Goal: Task Accomplishment & Management: Manage account settings

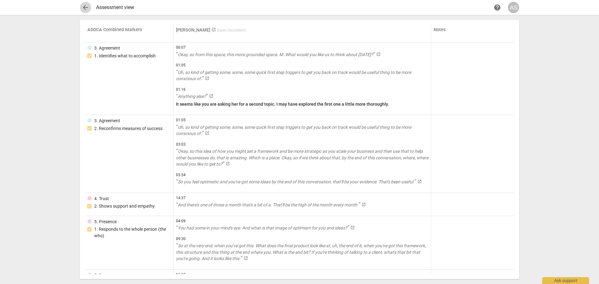
click at [81, 6] on span "arrow_back" at bounding box center [85, 7] width 11 height 7
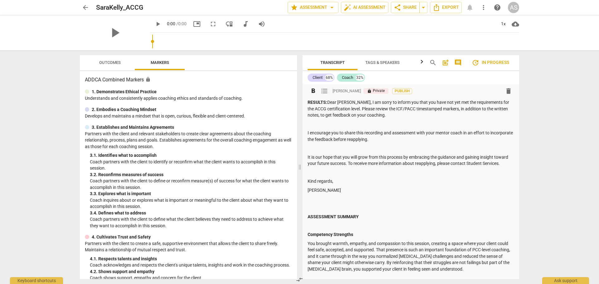
click at [376, 124] on p at bounding box center [411, 124] width 206 height 7
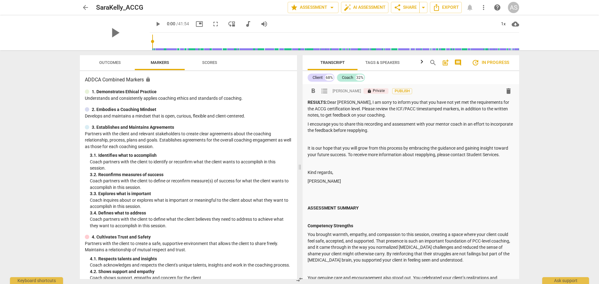
click at [340, 140] on p at bounding box center [411, 139] width 206 height 7
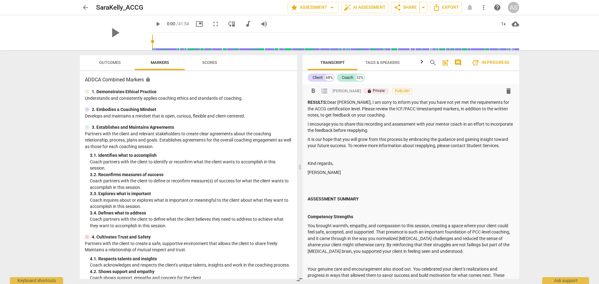
click at [326, 157] on p at bounding box center [411, 155] width 206 height 7
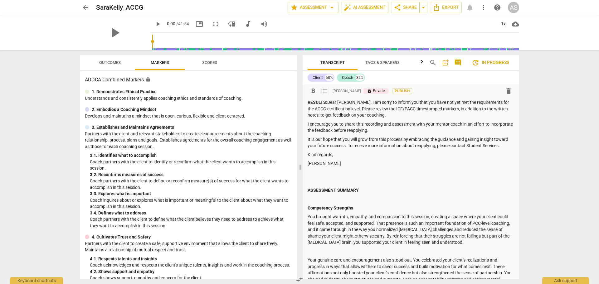
click at [342, 164] on p "Mira Weinfeld" at bounding box center [411, 163] width 206 height 7
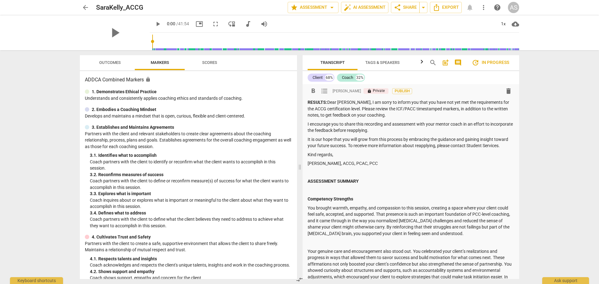
click at [330, 192] on p at bounding box center [411, 190] width 206 height 7
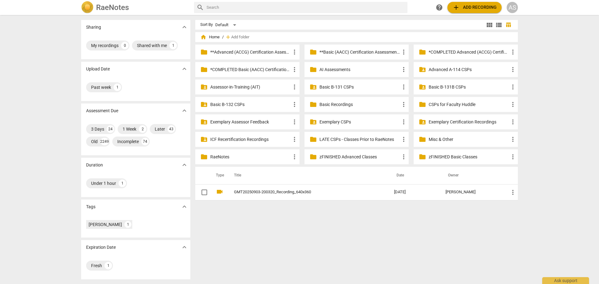
click at [511, 10] on div "AS" at bounding box center [512, 7] width 11 height 11
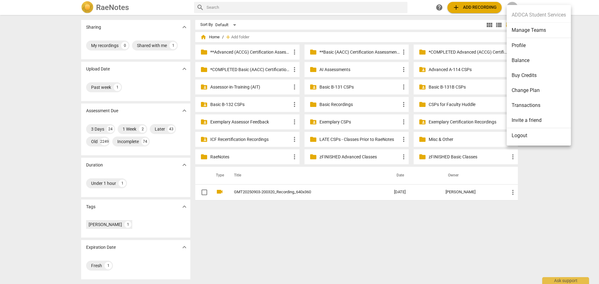
click at [514, 28] on li "Manage Teams" at bounding box center [539, 30] width 64 height 15
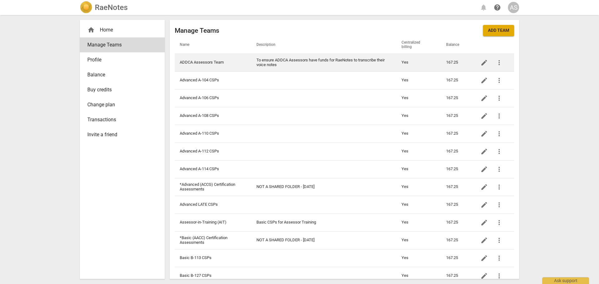
click at [213, 65] on td "ADDCA Assessors Team" at bounding box center [213, 63] width 77 height 18
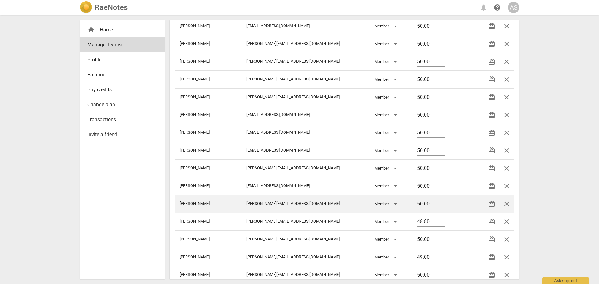
scroll to position [192, 0]
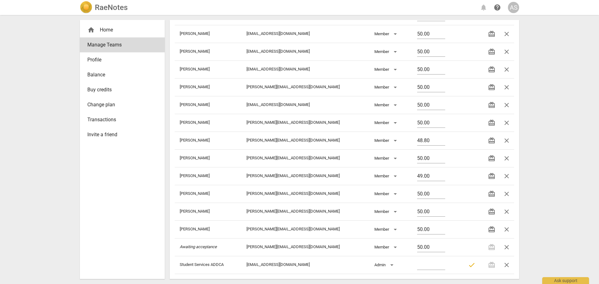
click at [91, 6] on img at bounding box center [86, 7] width 12 height 12
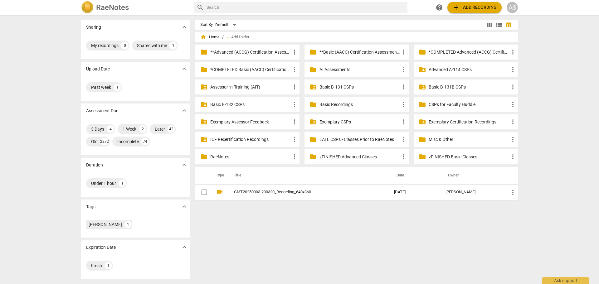
click at [515, 10] on div "AS" at bounding box center [512, 7] width 11 height 11
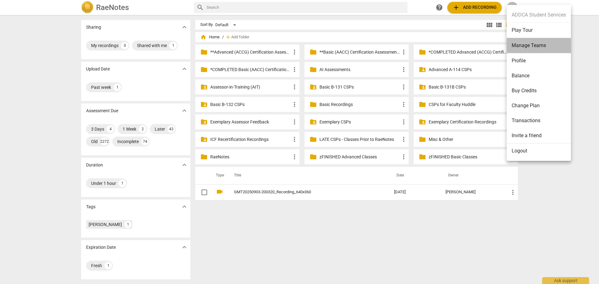
click at [523, 43] on li "Manage Teams" at bounding box center [539, 45] width 64 height 15
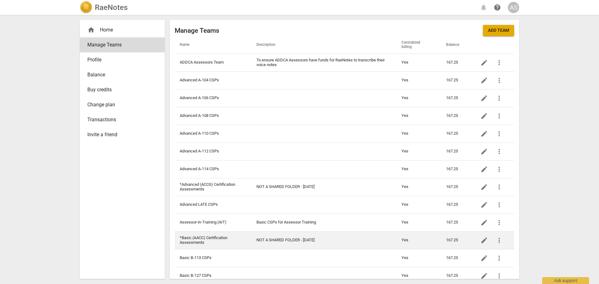
click at [219, 235] on td "*Basic (AACC) Certification Assessments" at bounding box center [213, 240] width 77 height 18
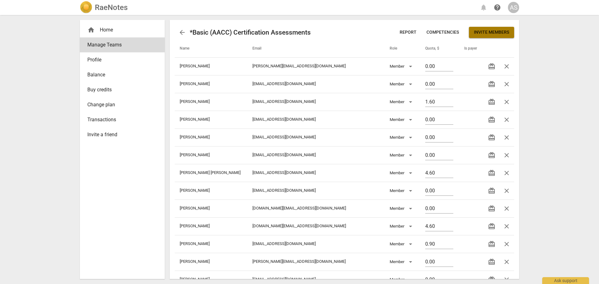
click at [497, 33] on span "Invite members" at bounding box center [491, 32] width 35 height 6
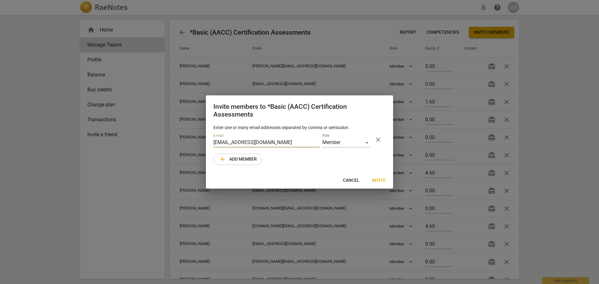
type input "carleyjhaynes@gmail.com"
click at [384, 178] on span "Invite" at bounding box center [379, 180] width 14 height 6
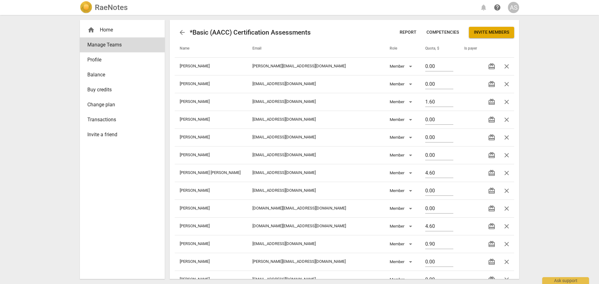
click at [104, 10] on h2 "RaeNotes" at bounding box center [111, 7] width 33 height 9
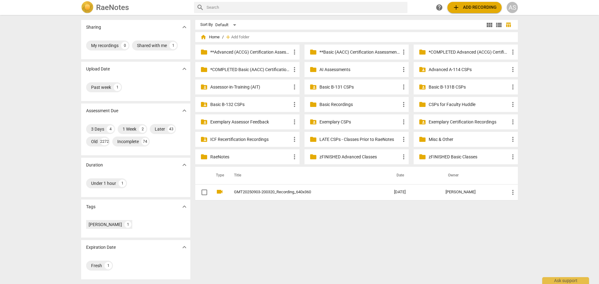
click at [351, 51] on p "**Basic (AACC) Certification Assessments" at bounding box center [359, 52] width 80 height 7
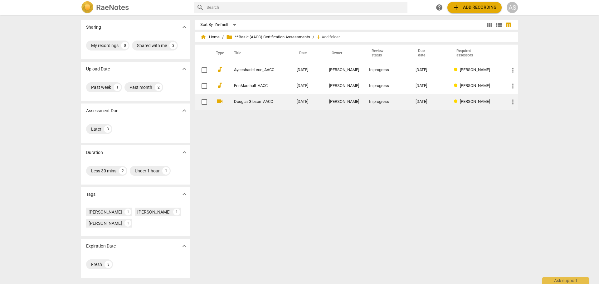
click at [346, 98] on td "Doug Gibson" at bounding box center [344, 102] width 40 height 16
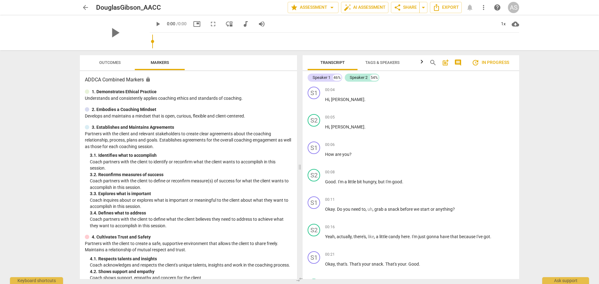
click at [115, 62] on span "Outcomes" at bounding box center [110, 62] width 22 height 5
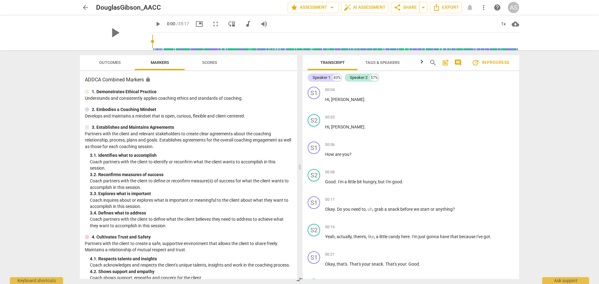
click at [82, 10] on span "arrow_back" at bounding box center [85, 7] width 7 height 7
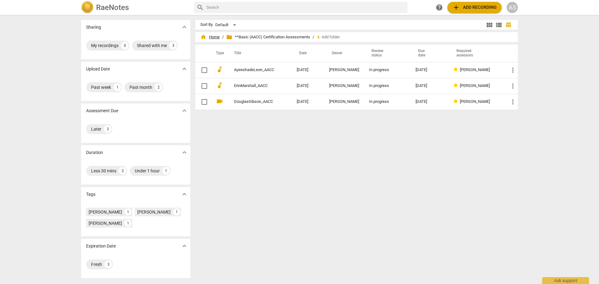
click at [216, 36] on span "home Home" at bounding box center [209, 37] width 19 height 6
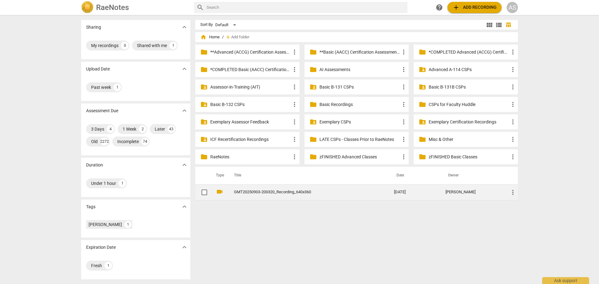
click at [514, 196] on span "more_vert" at bounding box center [512, 192] width 7 height 7
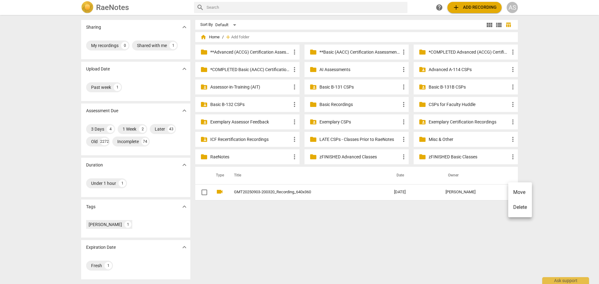
click at [524, 190] on li "Move" at bounding box center [520, 192] width 24 height 15
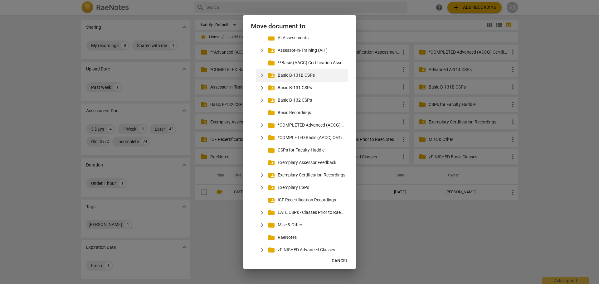
scroll to position [65, 0]
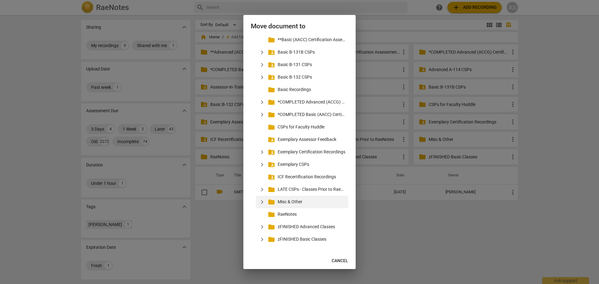
click at [296, 201] on p "Misc & Other" at bounding box center [312, 202] width 68 height 7
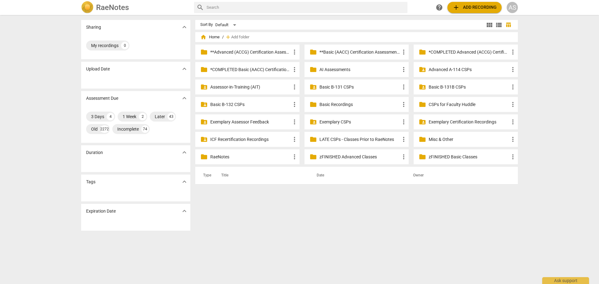
click at [444, 69] on p "Advanced A-114 CSPs" at bounding box center [469, 69] width 80 height 7
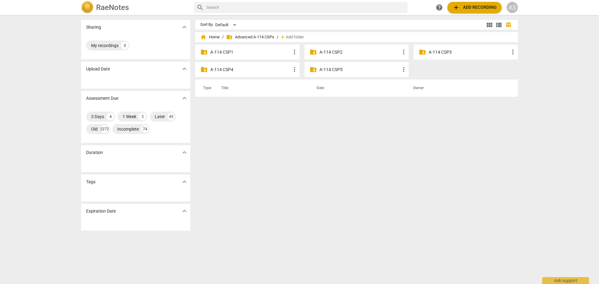
click at [452, 52] on p "A-114 CSP3" at bounding box center [469, 52] width 80 height 7
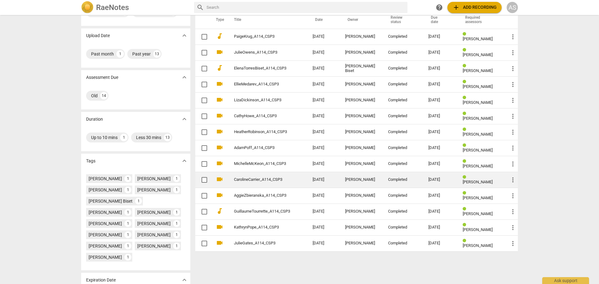
scroll to position [64, 0]
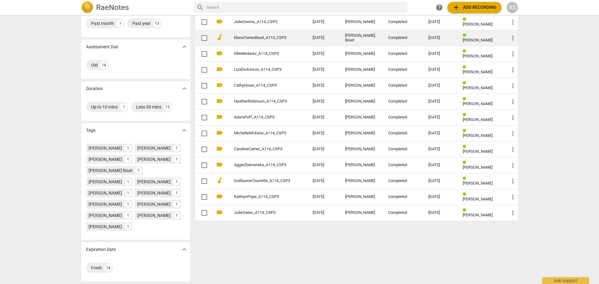
click at [311, 42] on td "2025-08-17" at bounding box center [324, 38] width 32 height 16
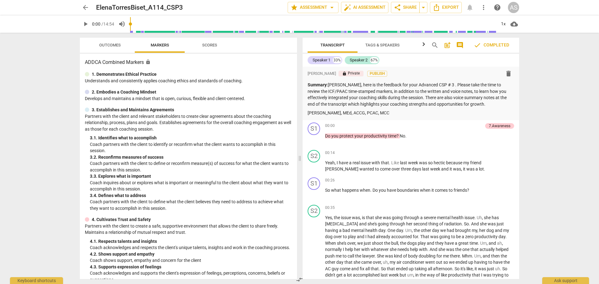
click at [87, 9] on span "arrow_back" at bounding box center [85, 7] width 7 height 7
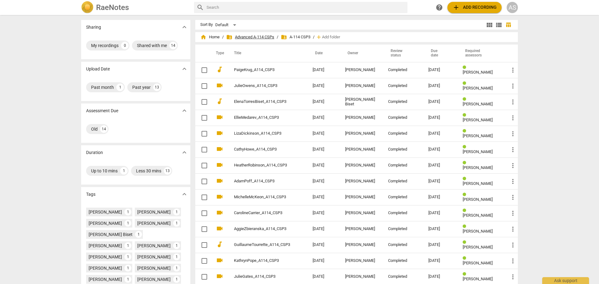
click at [266, 37] on span "folder_shared Advanced A-114 CSPs" at bounding box center [250, 37] width 48 height 6
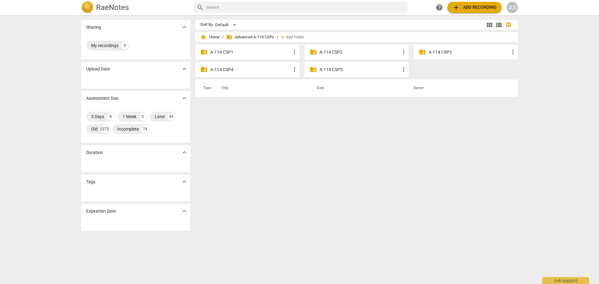
click at [249, 68] on p "A-114 CSP4" at bounding box center [250, 69] width 80 height 7
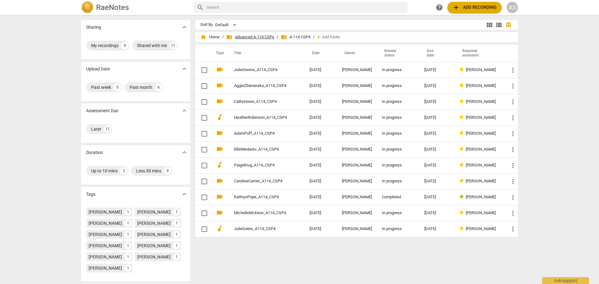
click at [256, 39] on span "folder_shared Advanced A-114 CSPs" at bounding box center [250, 37] width 48 height 6
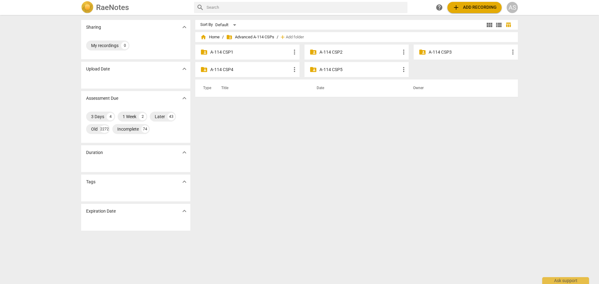
click at [445, 49] on p "A-114 CSP3" at bounding box center [469, 52] width 80 height 7
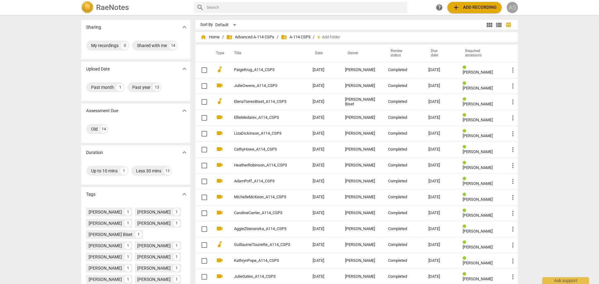
click at [516, 10] on div "AS" at bounding box center [512, 7] width 11 height 11
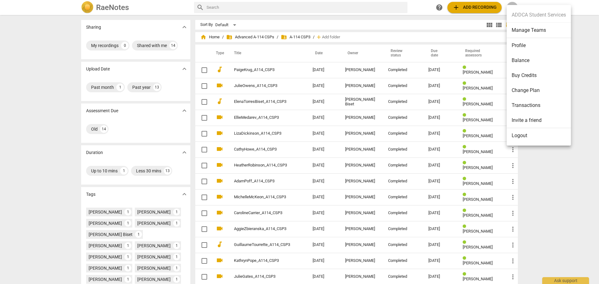
click at [528, 33] on li "Manage Teams" at bounding box center [539, 30] width 64 height 15
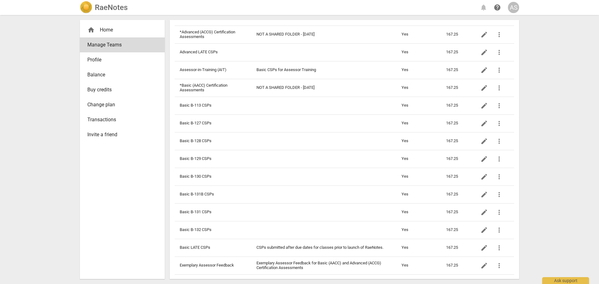
scroll to position [31, 0]
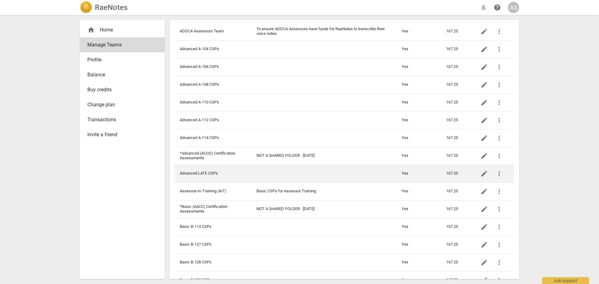
click at [248, 171] on td "Advanced LATE CSPs" at bounding box center [213, 174] width 77 height 18
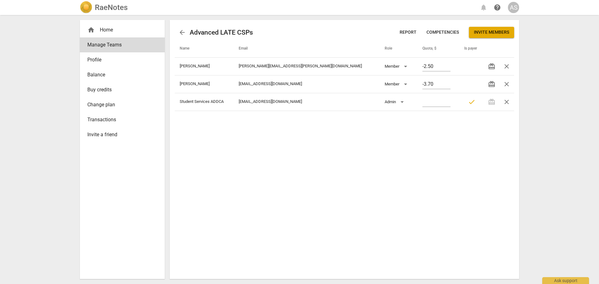
click at [489, 34] on span "Invite members" at bounding box center [491, 32] width 35 height 6
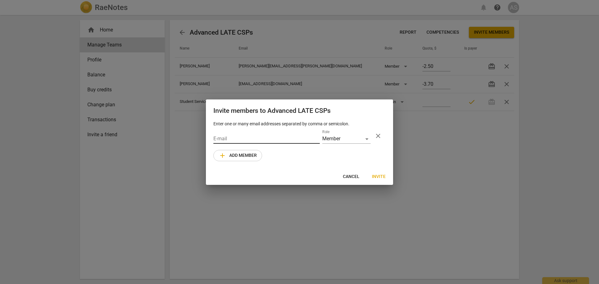
click at [284, 141] on input "email" at bounding box center [266, 139] width 106 height 9
paste input "trudi@trudinetherwood.com"
type input "trudi@trudinetherwood.com"
click at [556, 102] on div at bounding box center [299, 142] width 599 height 284
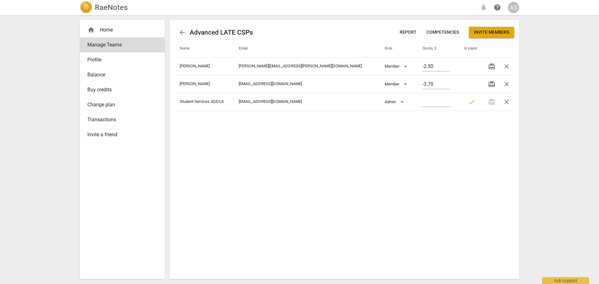
click at [494, 32] on span "Invite members" at bounding box center [491, 32] width 35 height 6
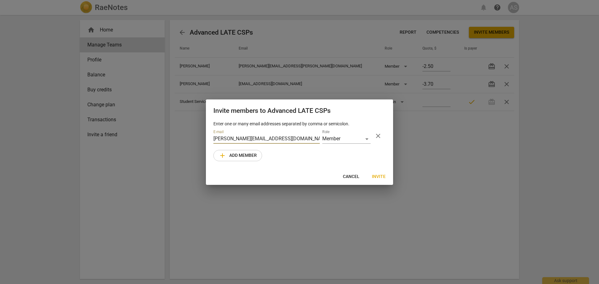
click at [380, 177] on span "Invite" at bounding box center [379, 177] width 14 height 6
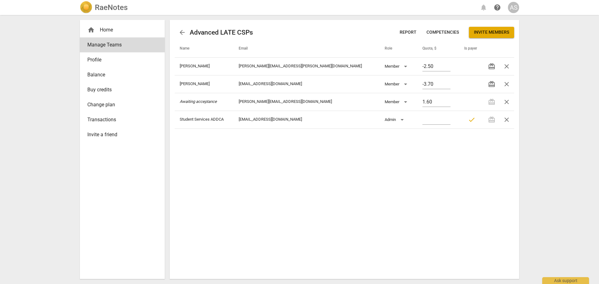
click at [99, 6] on h2 "RaeNotes" at bounding box center [111, 7] width 33 height 9
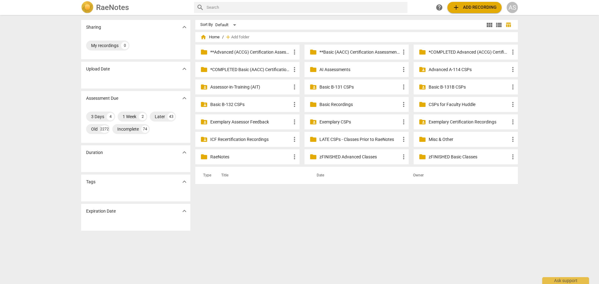
click at [243, 53] on p "**Advanced (ACCG) Certification Assessments" at bounding box center [250, 52] width 80 height 7
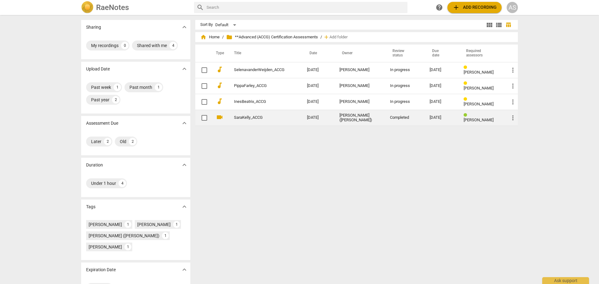
click at [273, 120] on link "SaraKelly_ACCG" at bounding box center [259, 117] width 51 height 5
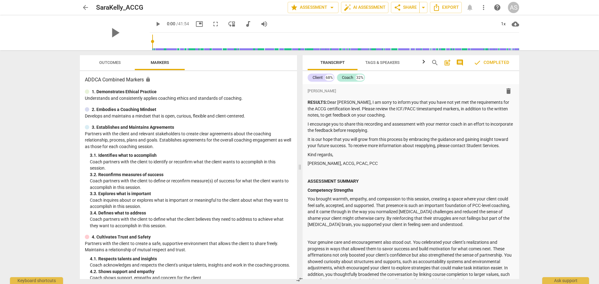
click at [586, 122] on div "arrow_back SaraKelly_ACCG edit star Assessment arrow_drop_down auto_fix_high AI…" at bounding box center [299, 142] width 599 height 284
click at [497, 103] on p "RESULTS: Dear Sara, I am sorry to inform you that you have not yet met the requ…" at bounding box center [411, 108] width 206 height 19
click at [495, 102] on p "RESULTS: Dear Sara, I am sorry to inform you that you have not yet met the requ…" at bounding box center [411, 108] width 206 height 19
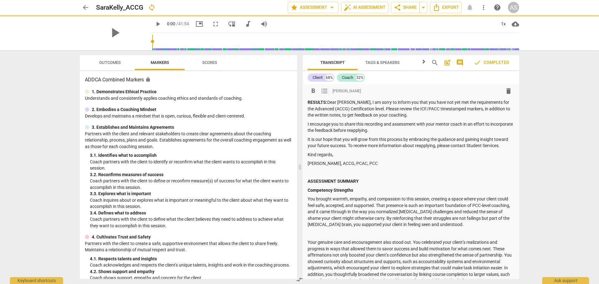
click at [521, 156] on div "Transcript Tags & Speakers Analytics search post_add comment check Completed Cl…" at bounding box center [412, 167] width 224 height 234
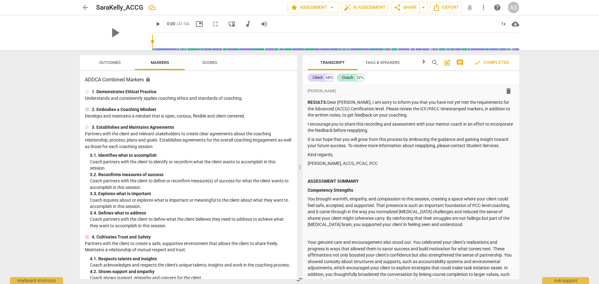
click at [80, 4] on div "arrow_back SaraKelly_ACCG edit star Assessment arrow_drop_down auto_fix_high AI…" at bounding box center [299, 7] width 589 height 15
click at [83, 7] on span "arrow_back" at bounding box center [85, 7] width 7 height 7
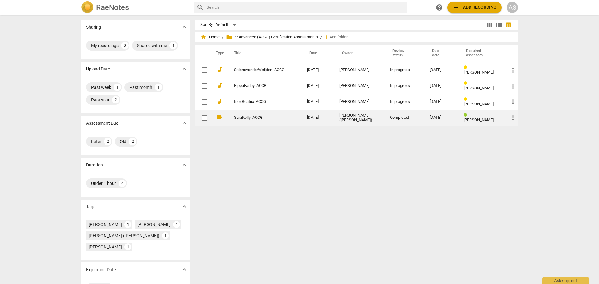
click at [509, 118] on span "more_vert" at bounding box center [512, 117] width 7 height 7
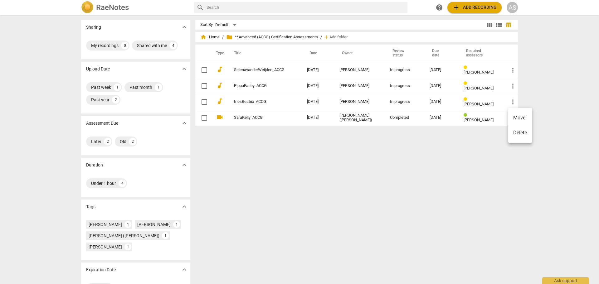
click at [518, 120] on li "Move" at bounding box center [520, 117] width 24 height 15
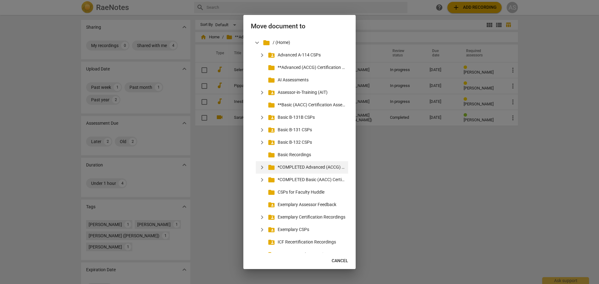
click at [330, 168] on p "*COMPLETED Advanced (ACCG) Certification Assessments" at bounding box center [312, 167] width 68 height 7
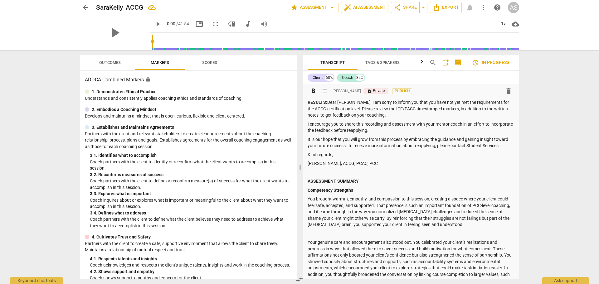
click at [82, 7] on span "arrow_back" at bounding box center [85, 7] width 7 height 7
click at [88, 7] on span "arrow_back" at bounding box center [85, 7] width 7 height 7
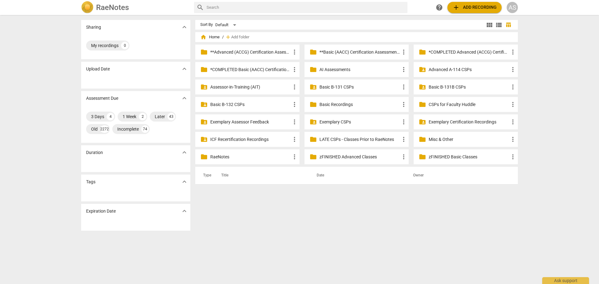
click at [256, 51] on p "**Advanced (ACCG) Certification Assessments" at bounding box center [250, 52] width 80 height 7
